Goal: Task Accomplishment & Management: Manage account settings

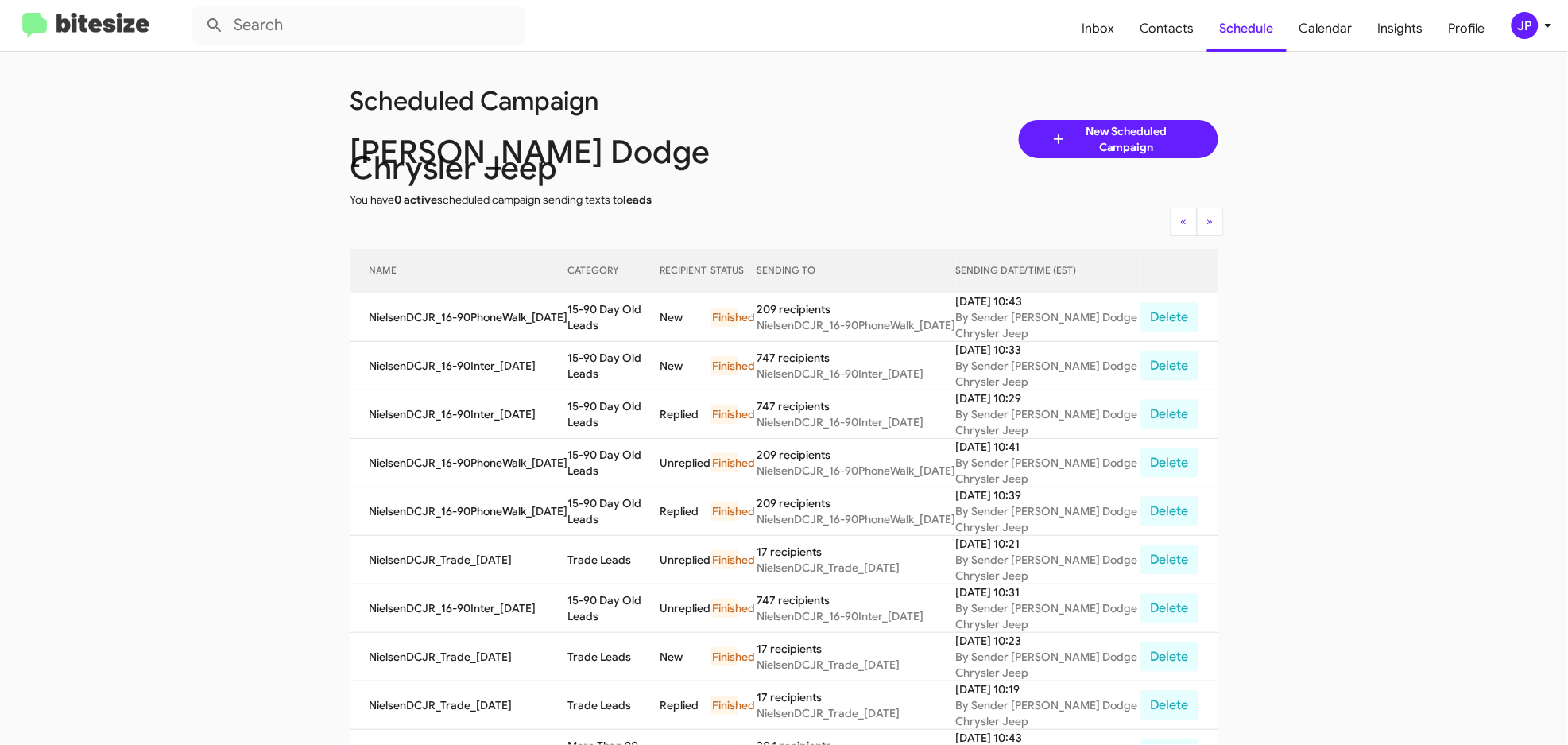
click at [66, 23] on img at bounding box center [85, 26] width 128 height 27
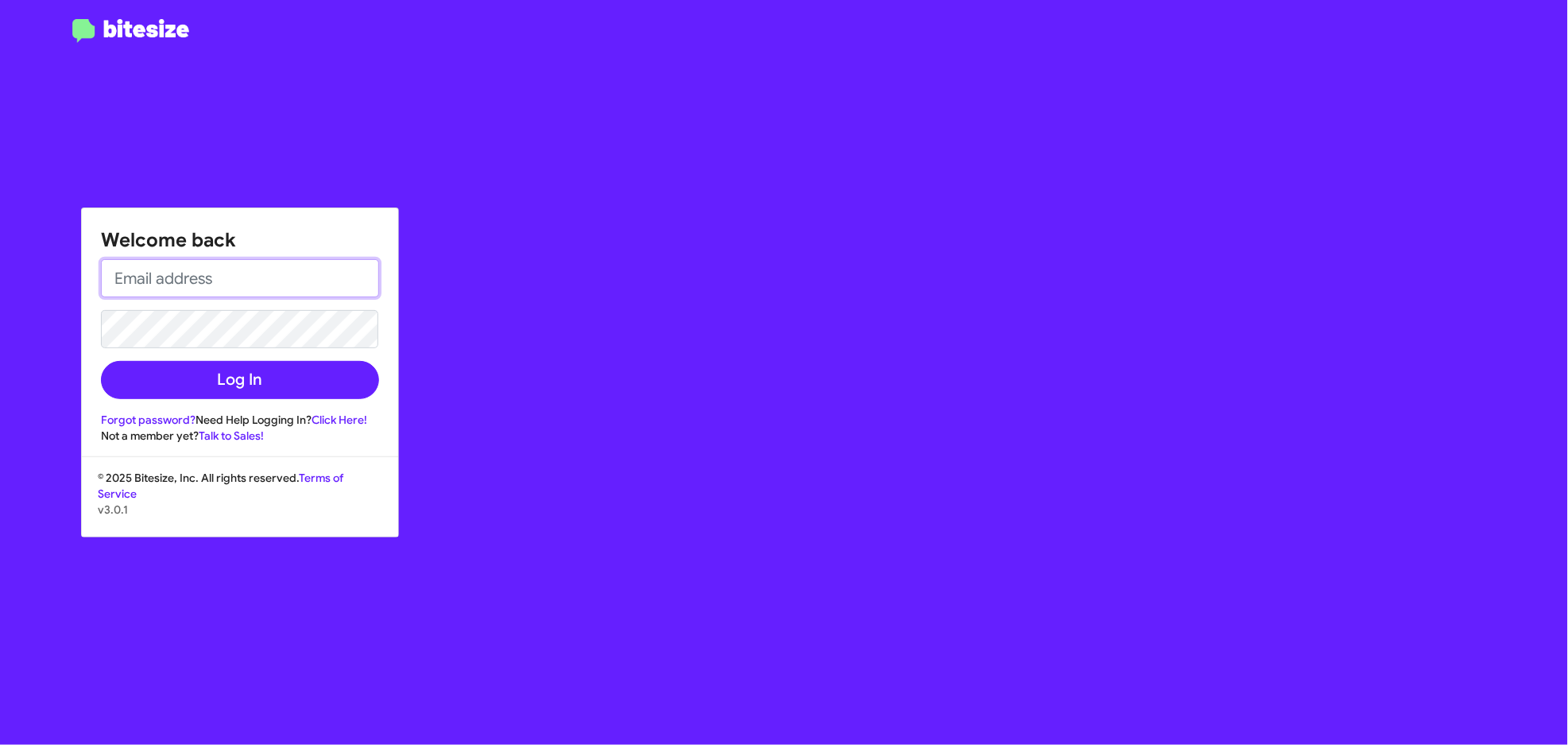
type input "jamie@bitesize.co"
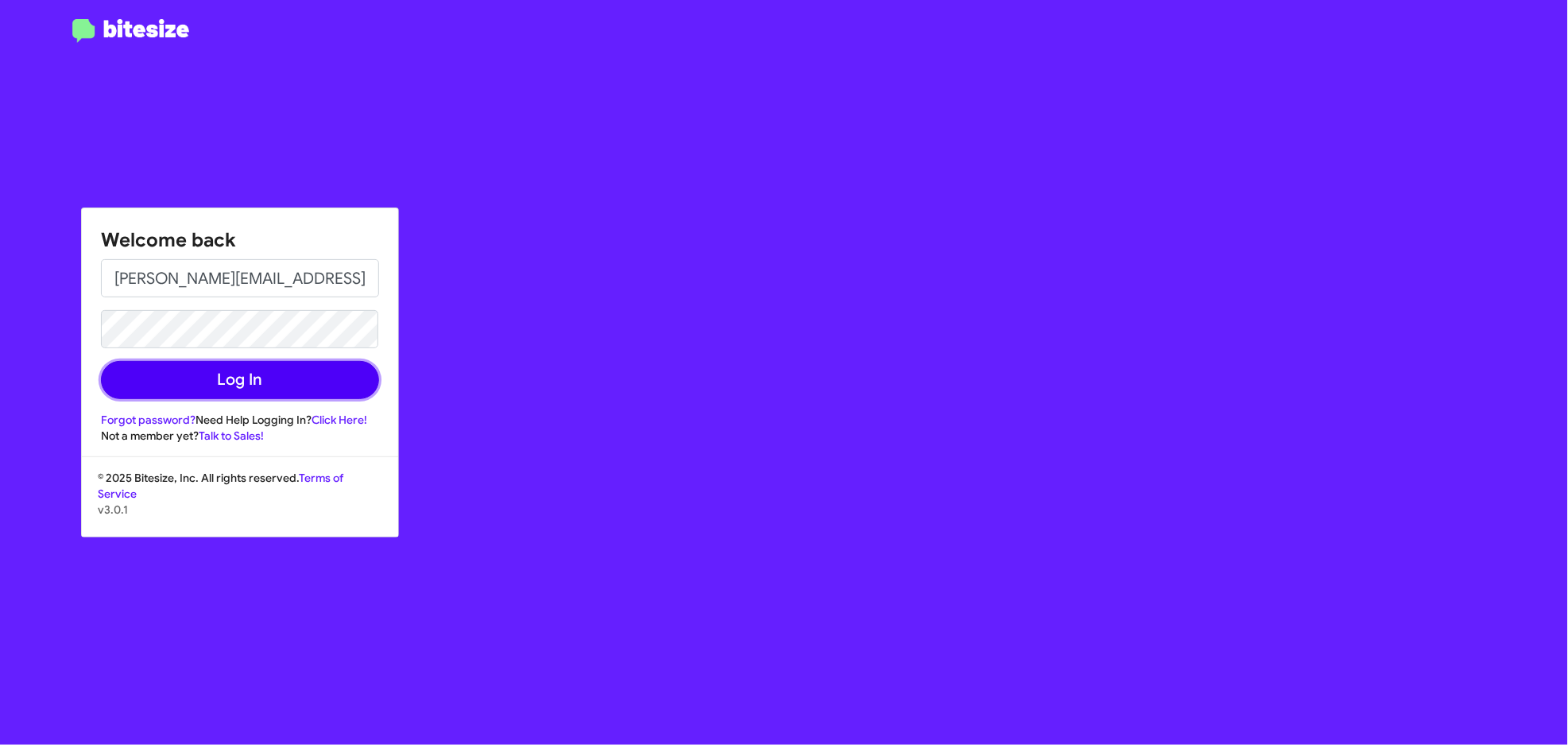
click at [211, 384] on button "Log In" at bounding box center [239, 380] width 278 height 39
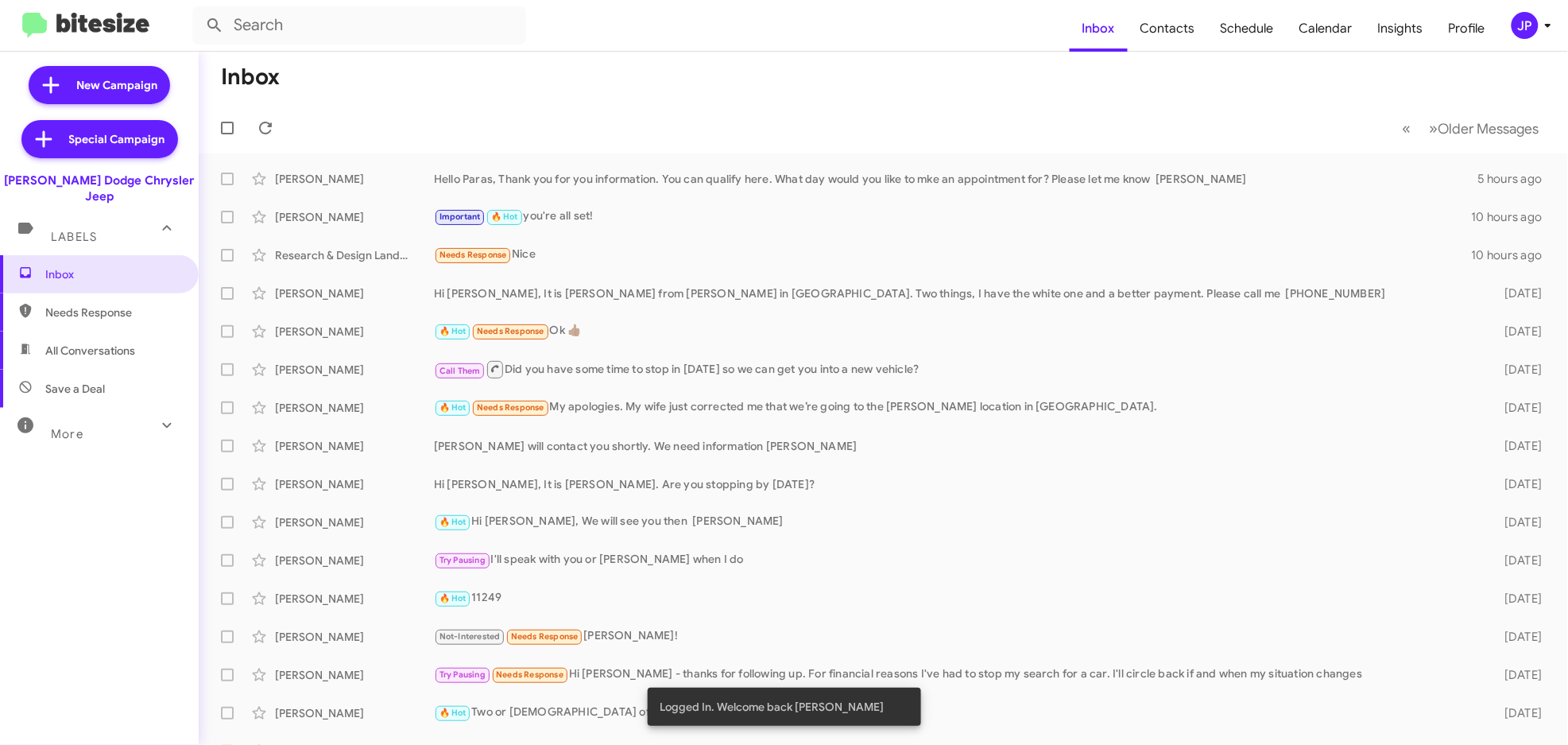
click at [1109, 24] on div "JP" at bounding box center [1524, 25] width 27 height 27
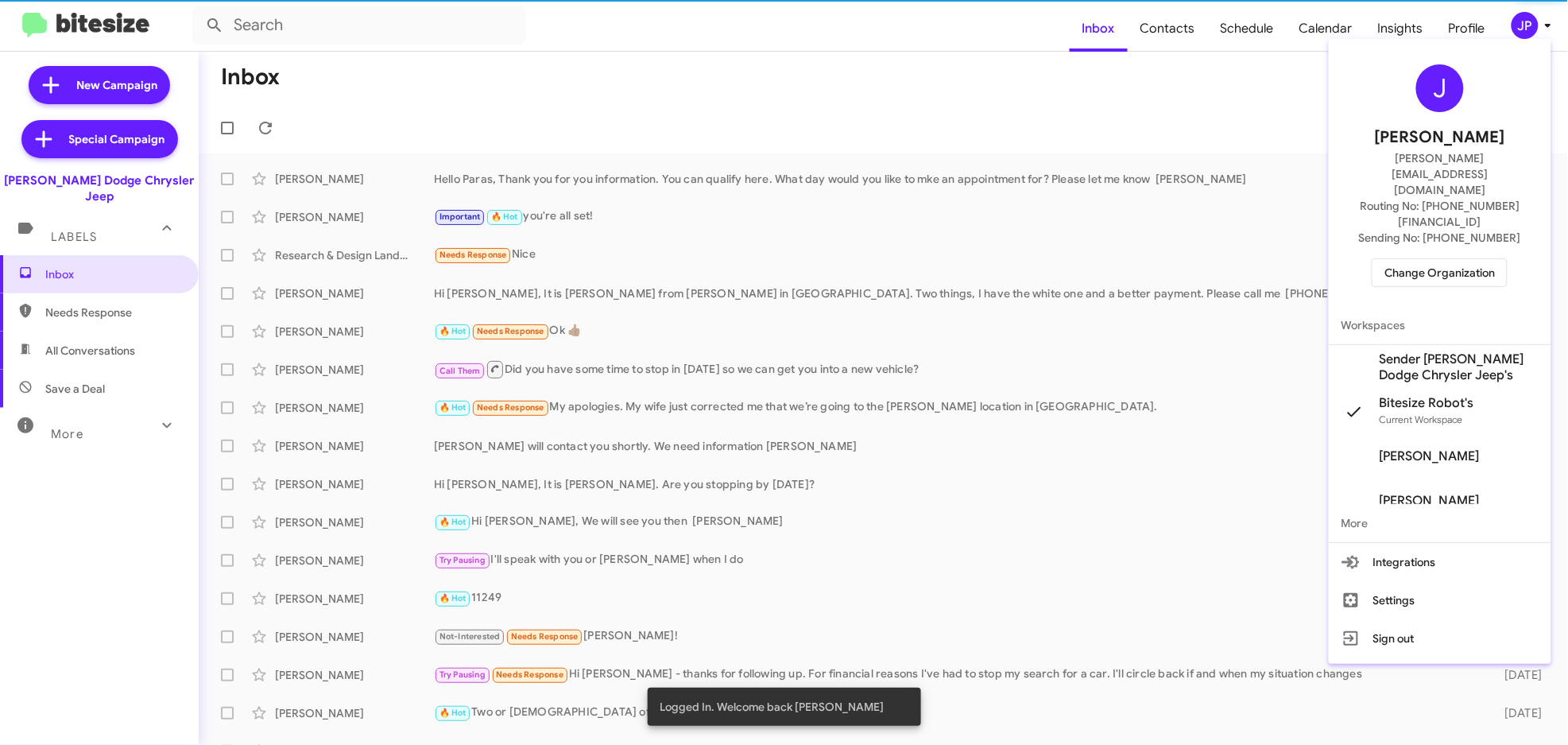
click at [1109, 247] on div "J Jamie Payton jamie@bitesize.co Routing No: +1 (973) 599-2108 Sending No: +1 (…" at bounding box center [1439, 176] width 223 height 261
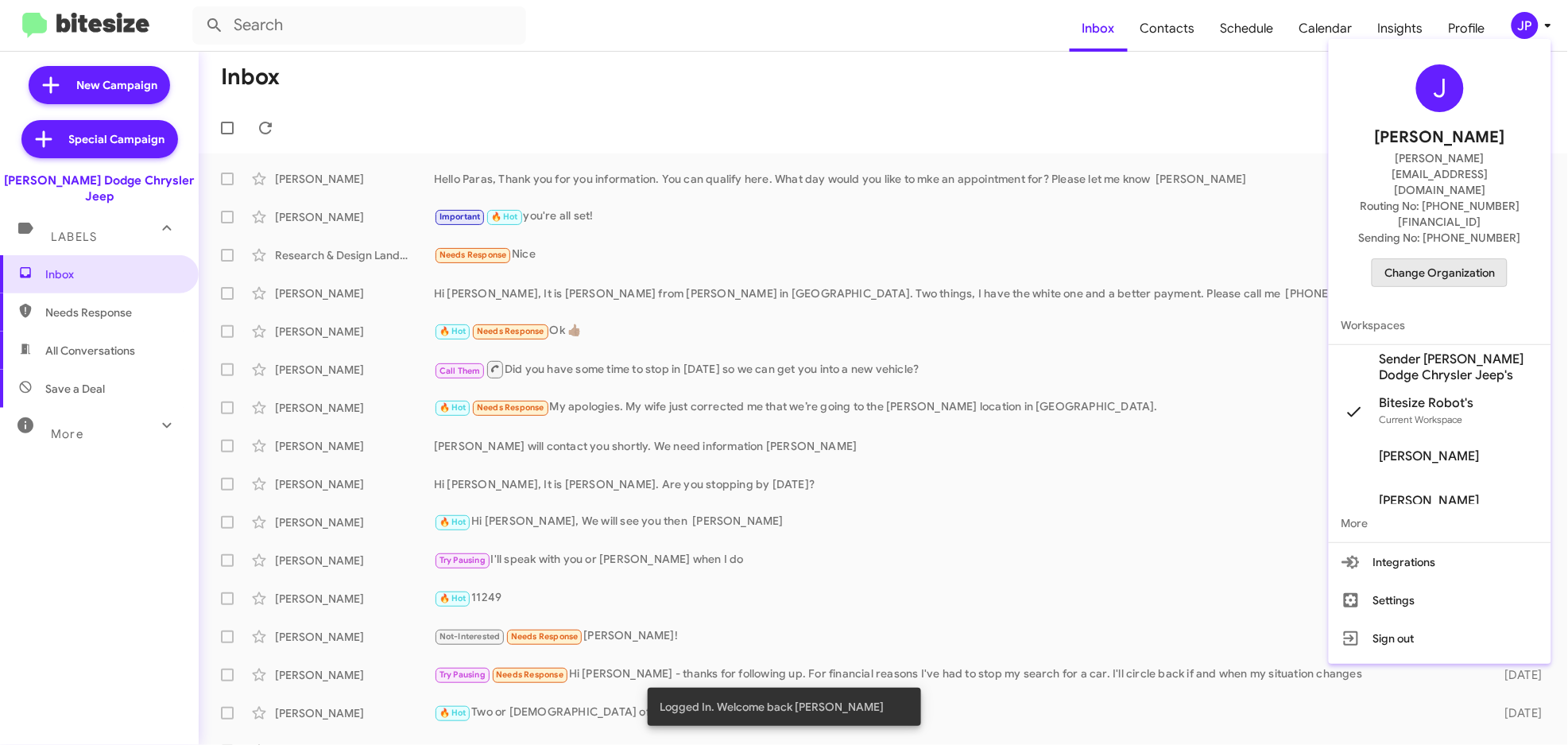
click at [1109, 259] on span "Change Organization" at bounding box center [1440, 272] width 111 height 27
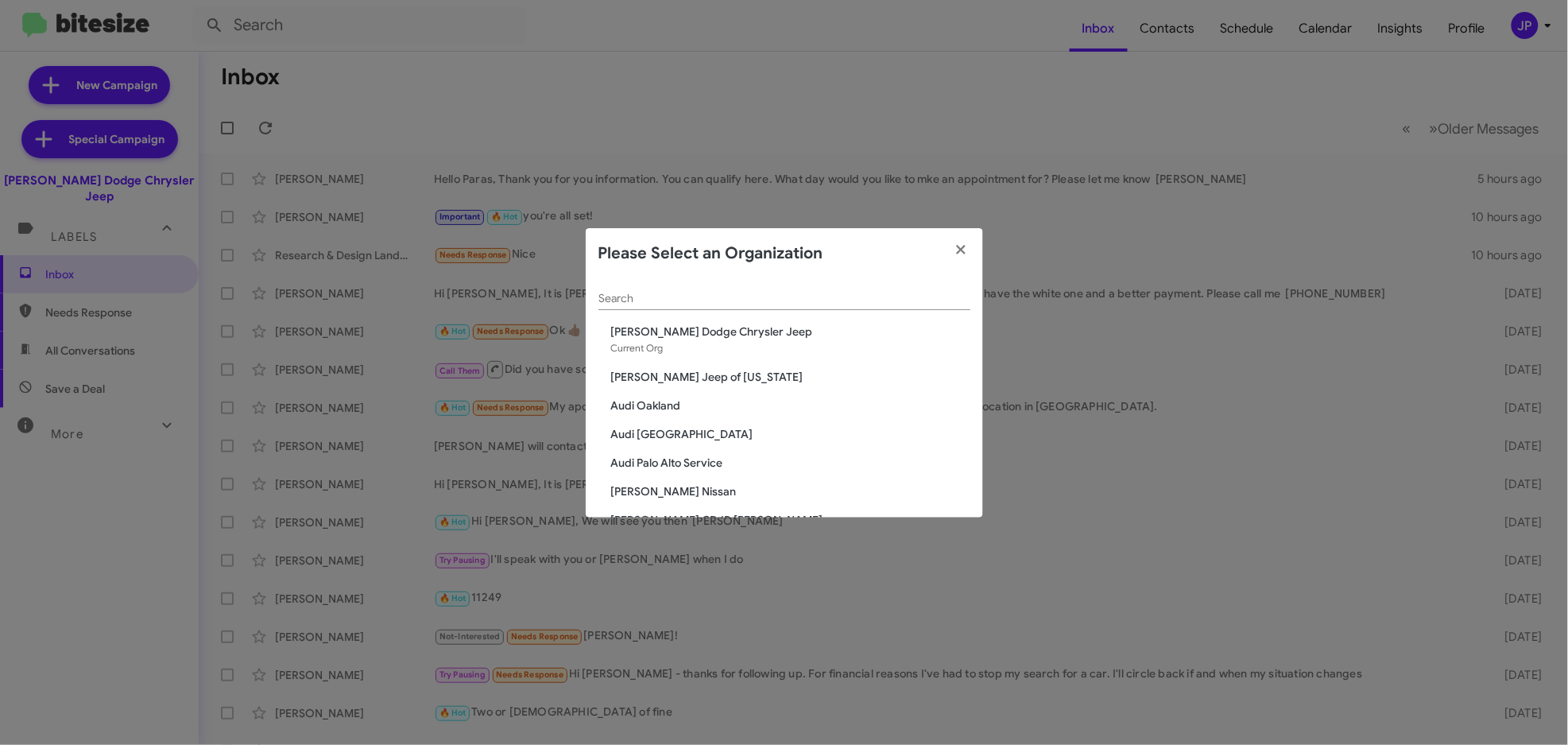
click at [709, 302] on input "Search" at bounding box center [784, 299] width 372 height 13
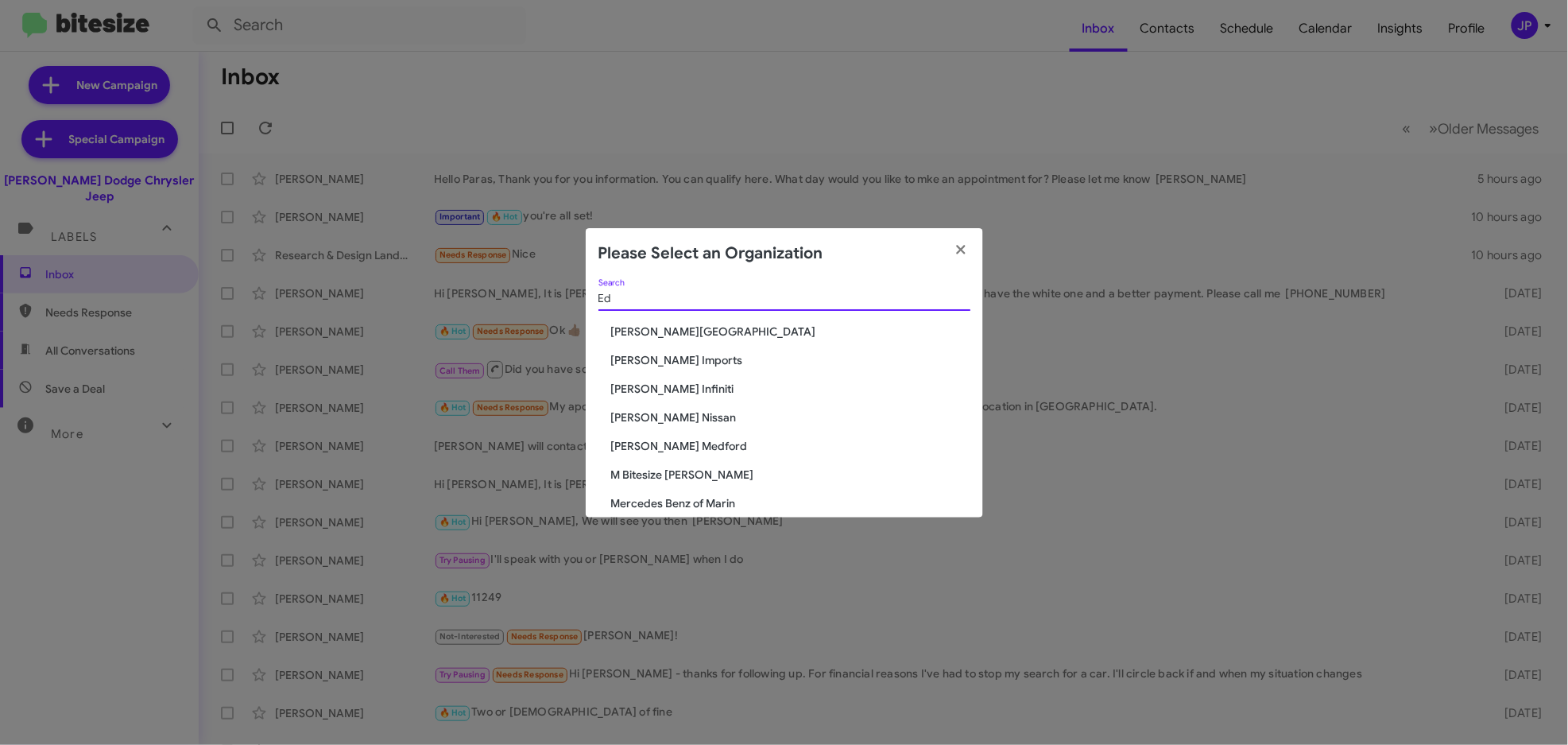
type input "Ed"
click at [659, 420] on span "[PERSON_NAME] Nissan" at bounding box center [790, 418] width 359 height 16
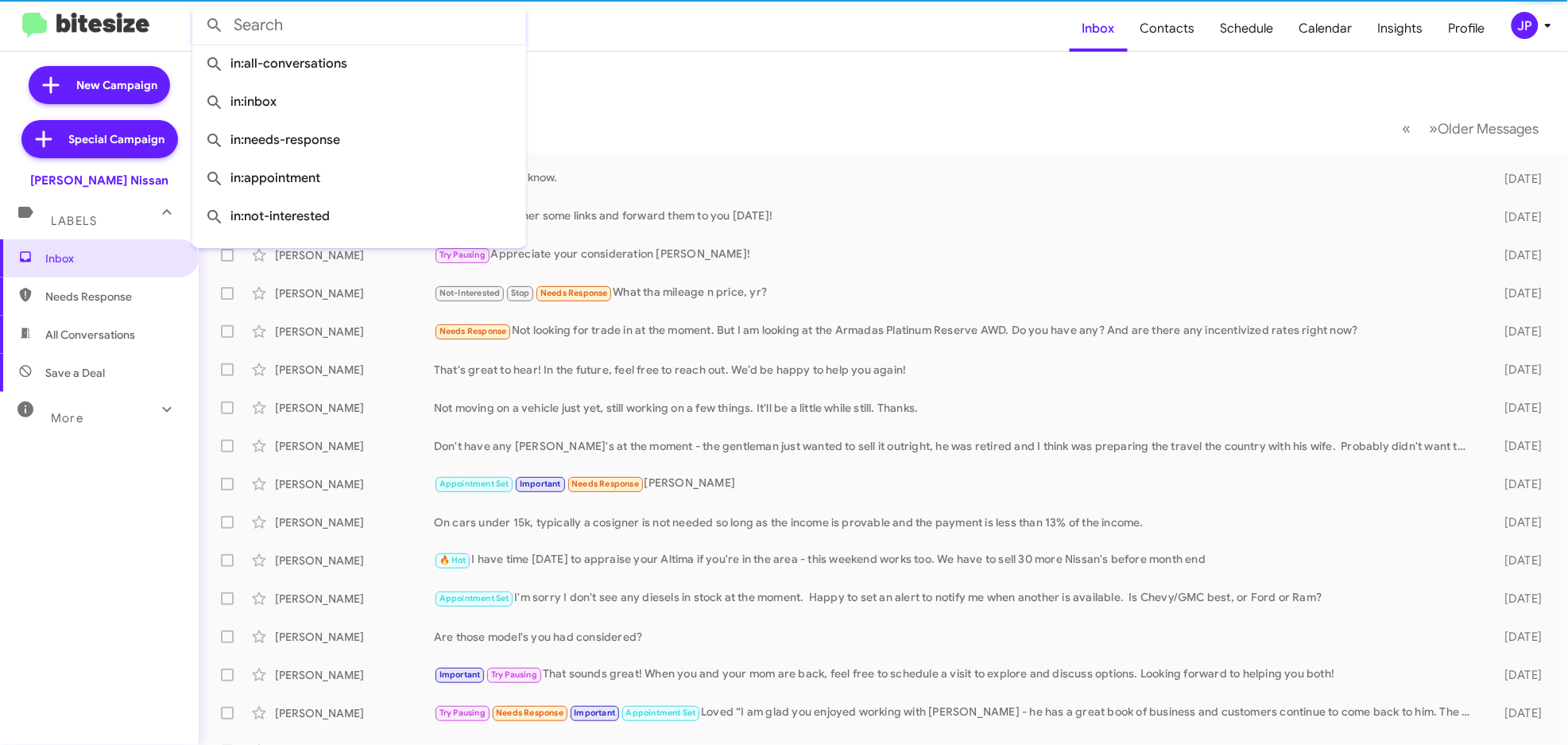
click at [372, 31] on input "text" at bounding box center [358, 25] width 333 height 39
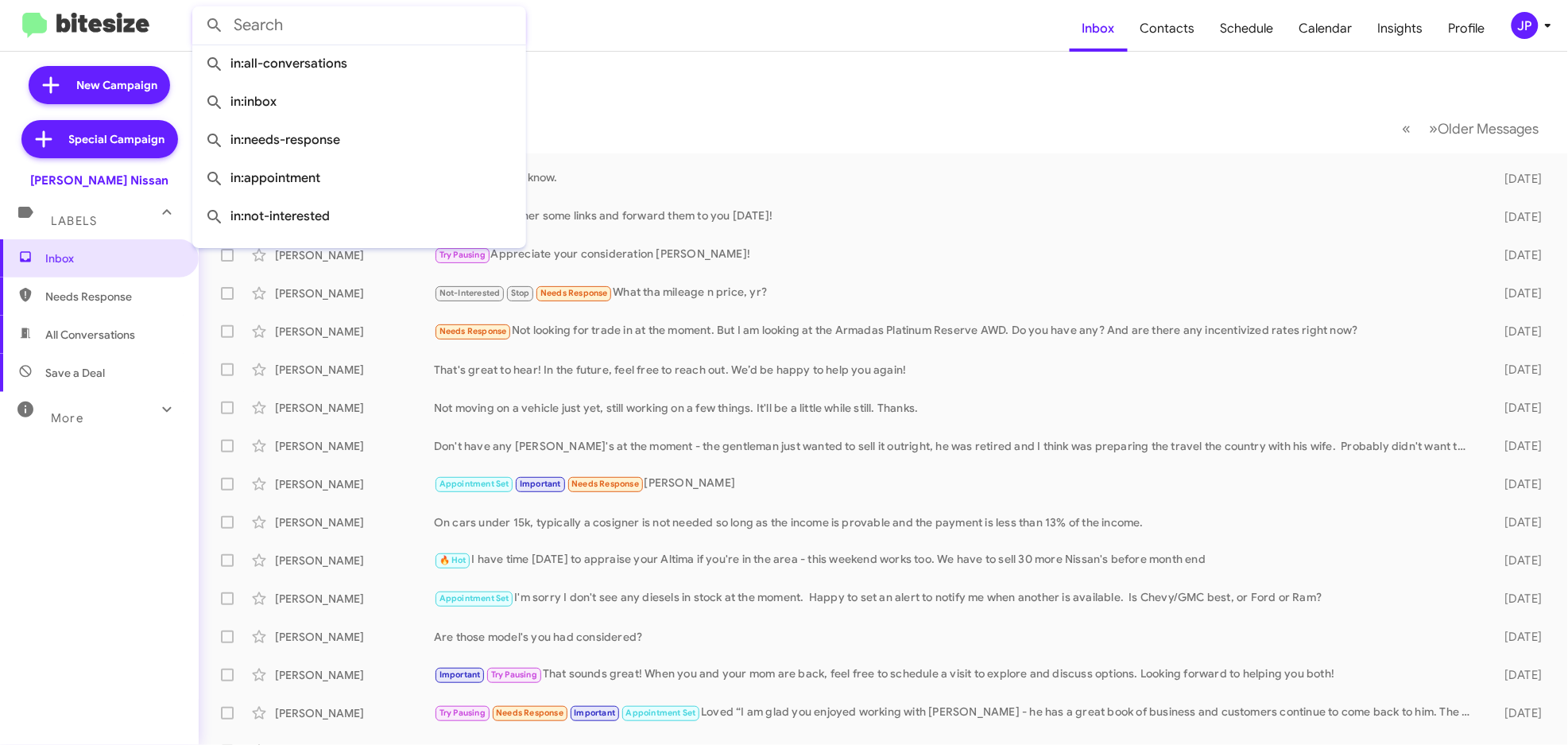
paste input "[PERSON_NAME]"
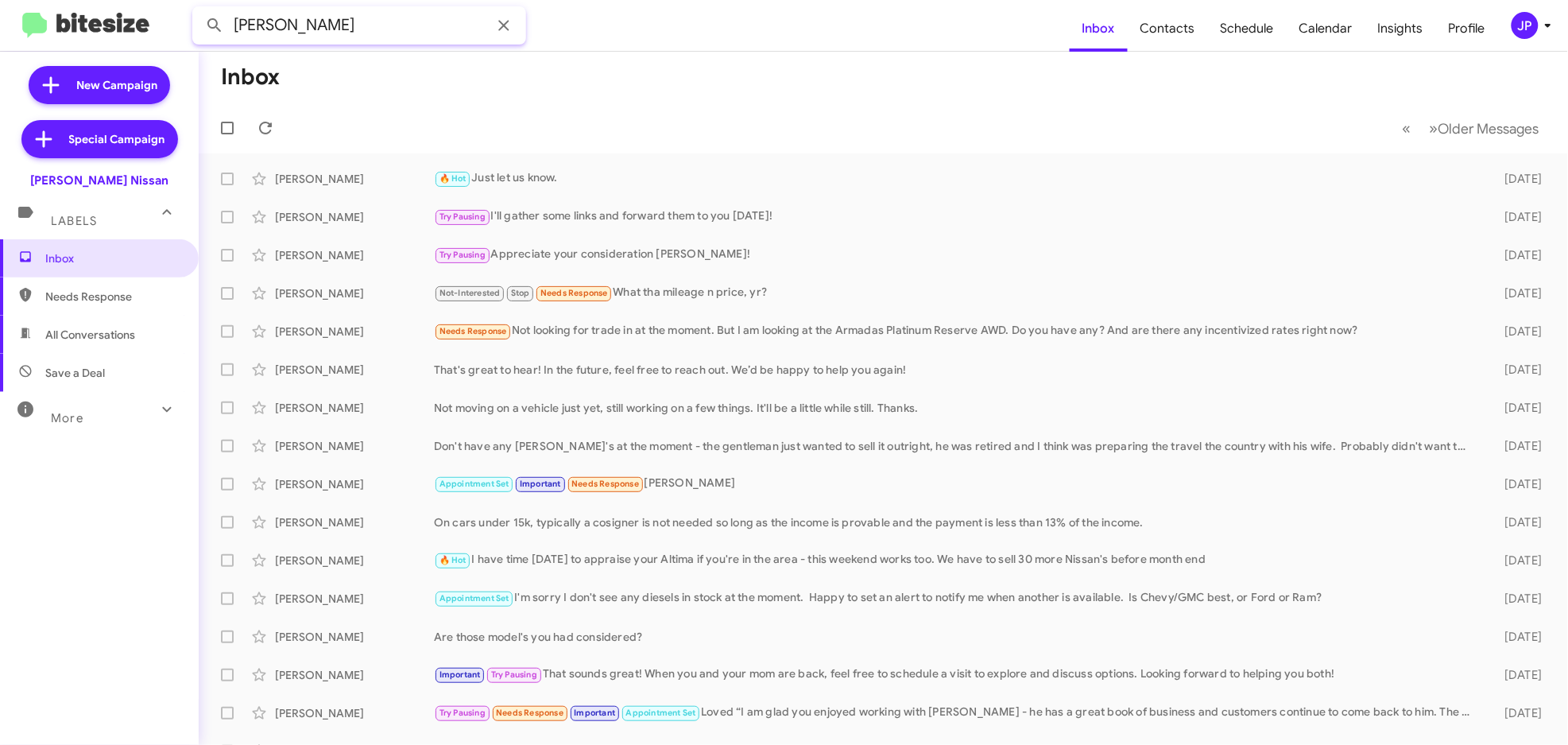
click at [199, 10] on button at bounding box center [215, 26] width 32 height 32
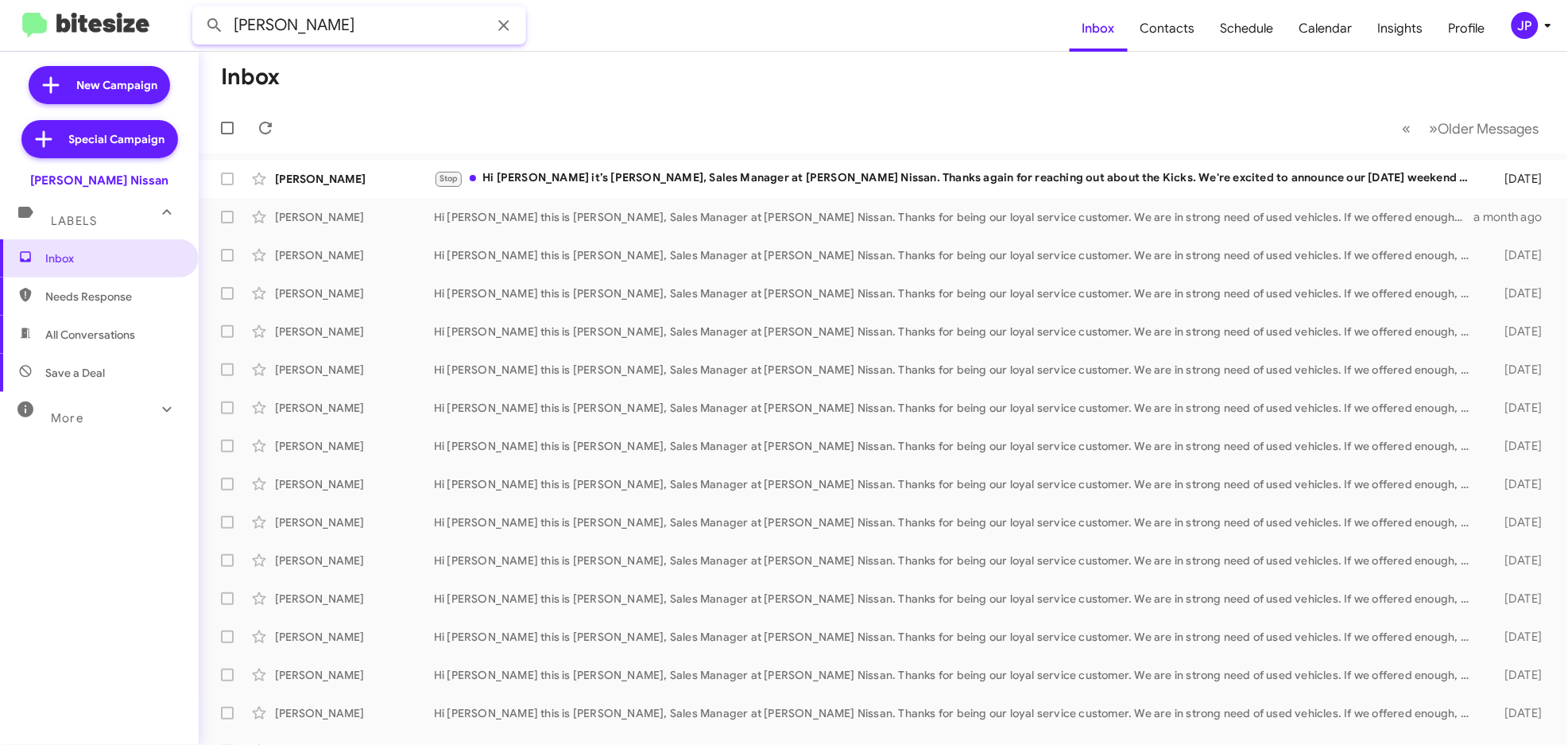
click at [390, 34] on input "[PERSON_NAME]" at bounding box center [358, 25] width 333 height 39
click at [389, 34] on input "[PERSON_NAME]" at bounding box center [358, 25] width 333 height 39
paste input "19518502553"
type input "19518502553"
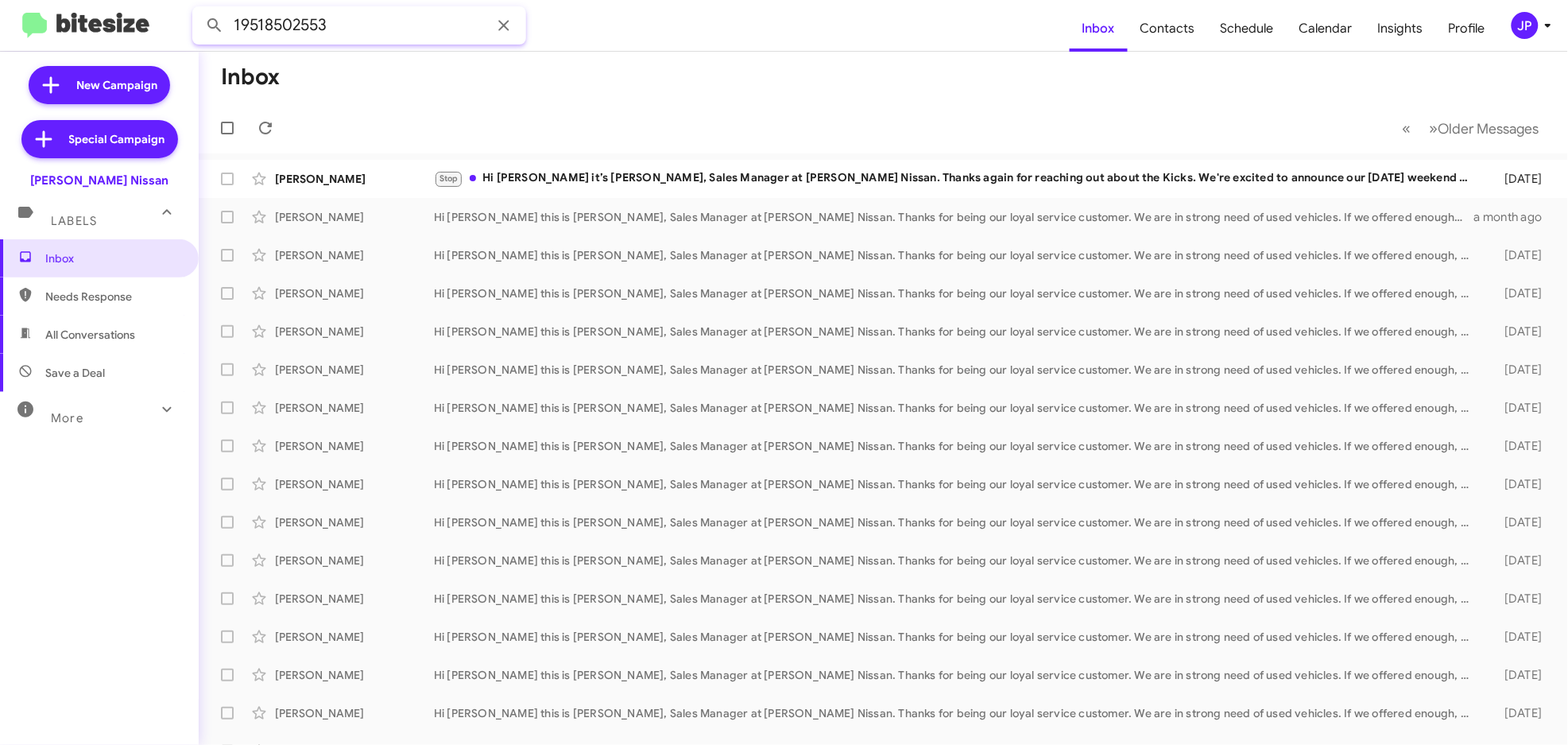
click at [199, 10] on button at bounding box center [215, 26] width 32 height 32
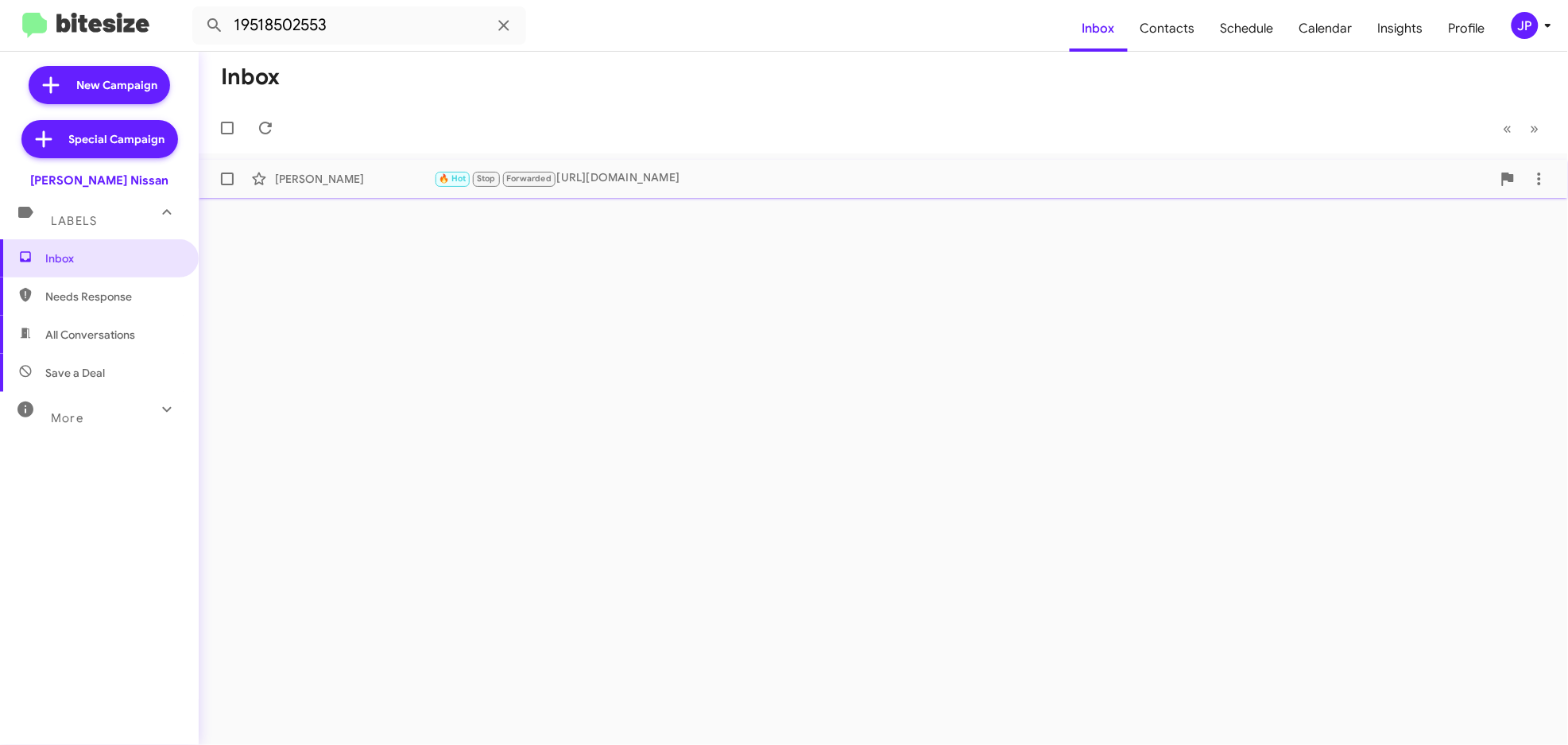
click at [402, 172] on div "[PERSON_NAME]" at bounding box center [354, 179] width 159 height 16
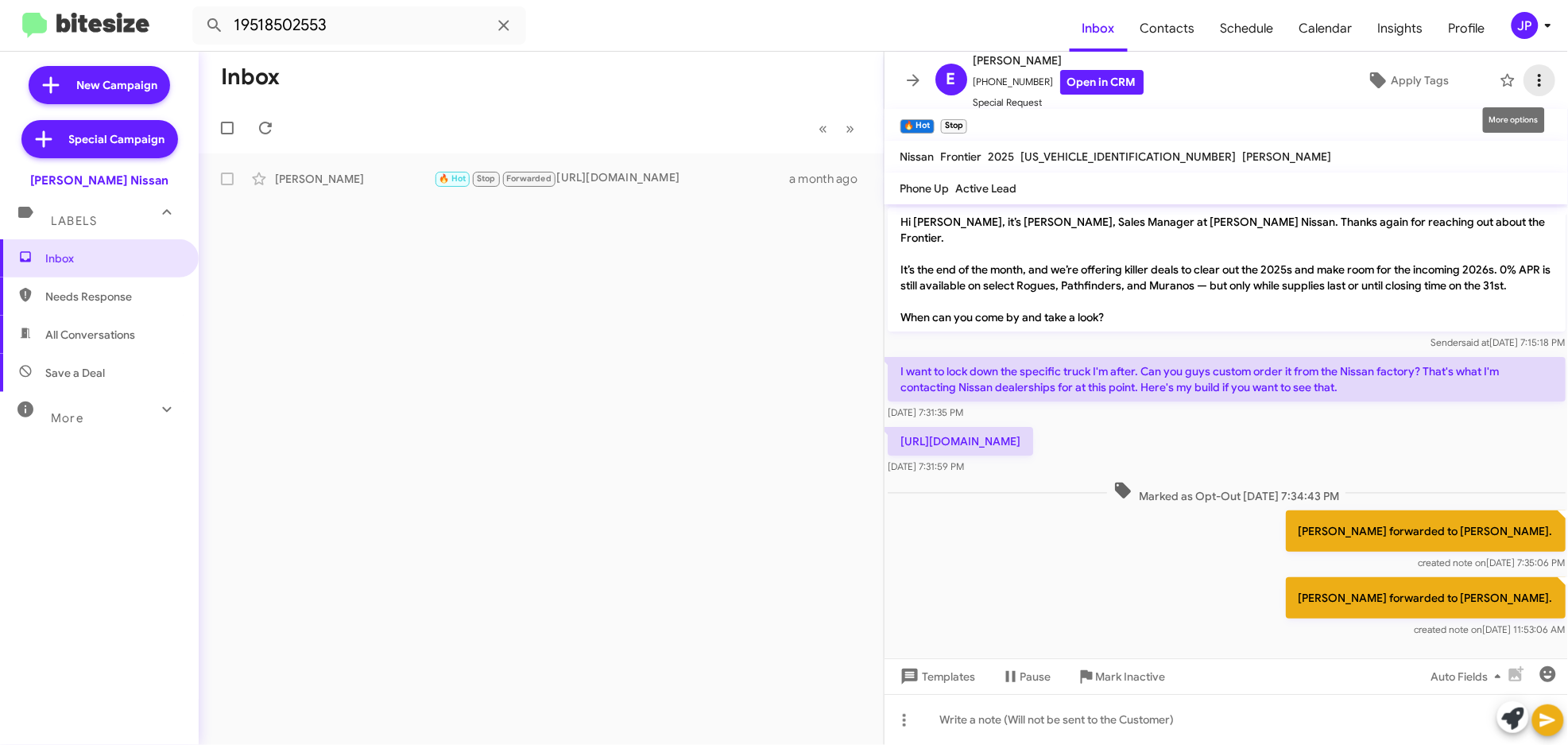
click at [1535, 79] on span at bounding box center [1539, 80] width 32 height 19
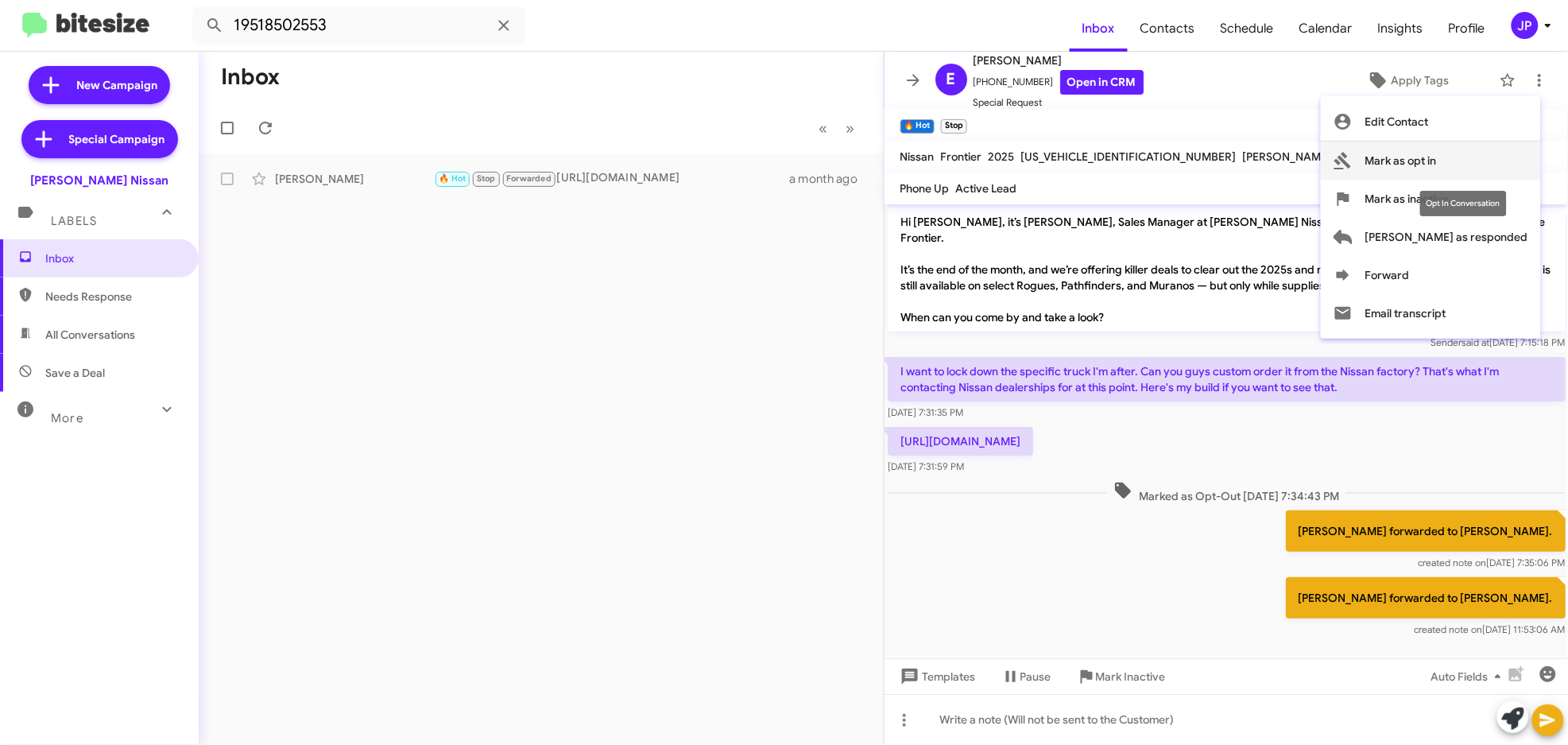
click at [1515, 146] on button "Mark as opt in" at bounding box center [1430, 160] width 221 height 39
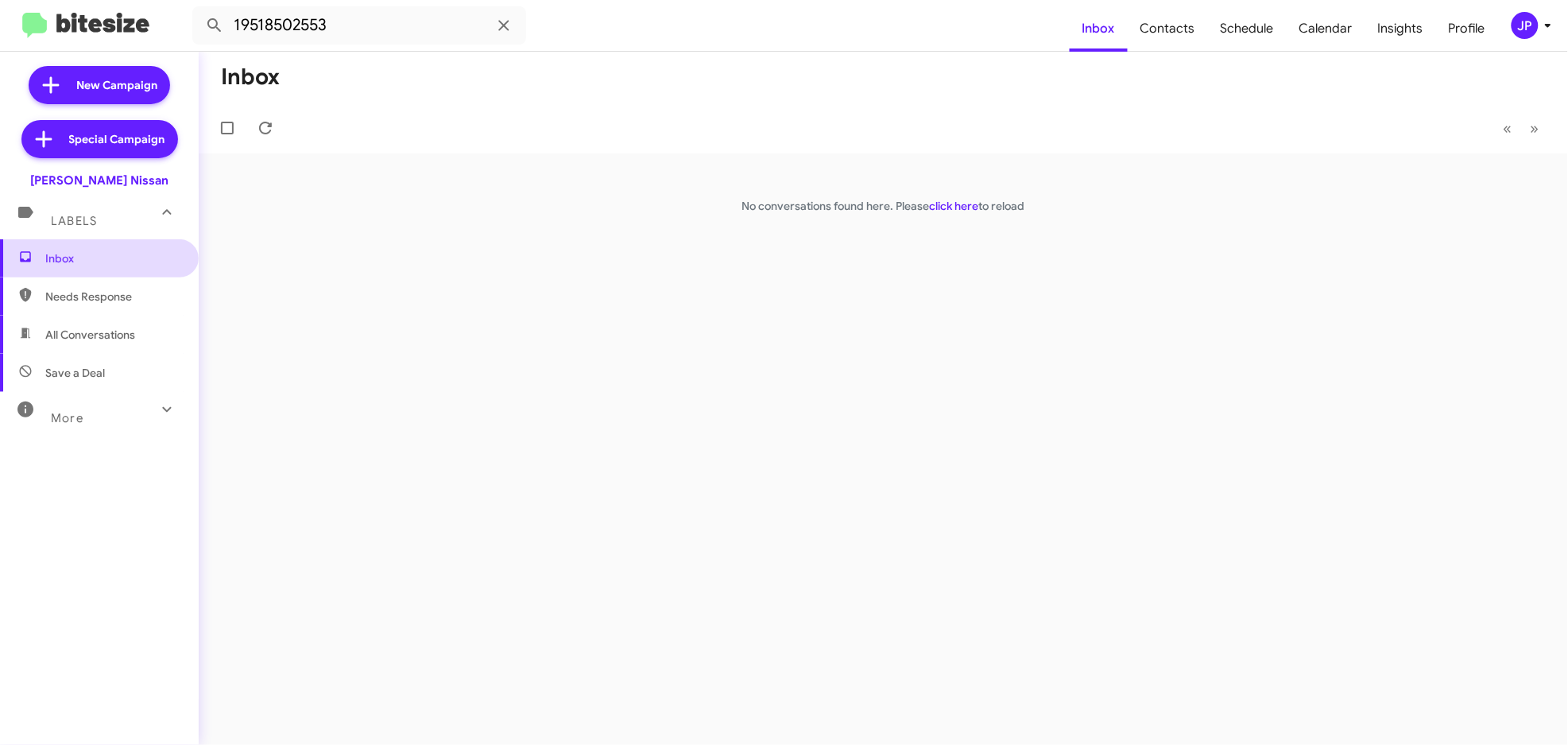
click at [155, 258] on span "Inbox" at bounding box center [113, 258] width 136 height 16
